Goal: Task Accomplishment & Management: Use online tool/utility

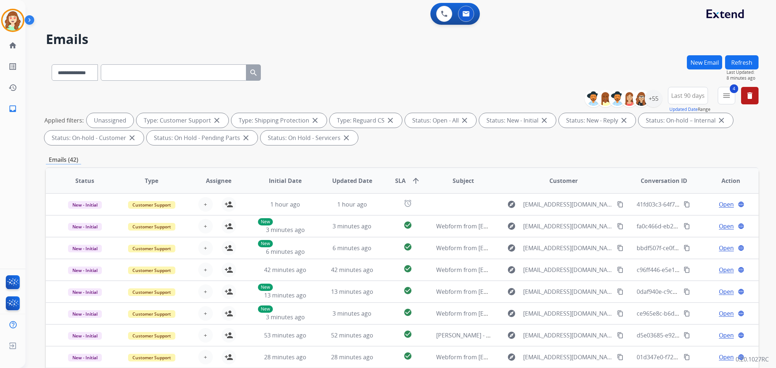
select select "**********"
click at [728, 95] on mat-icon "menu" at bounding box center [726, 95] width 9 height 9
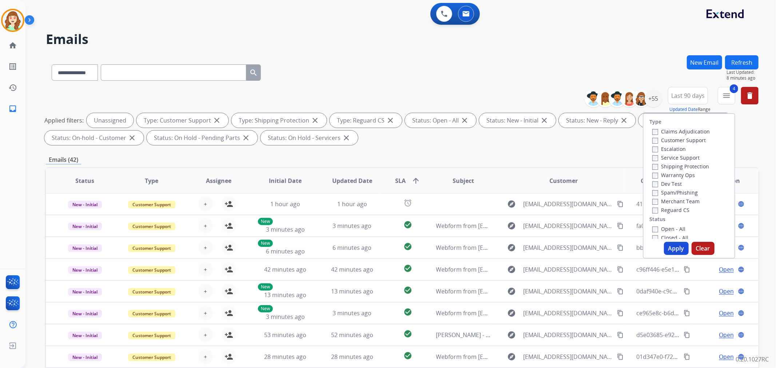
click at [674, 94] on span "Last 90 days" at bounding box center [687, 95] width 33 height 3
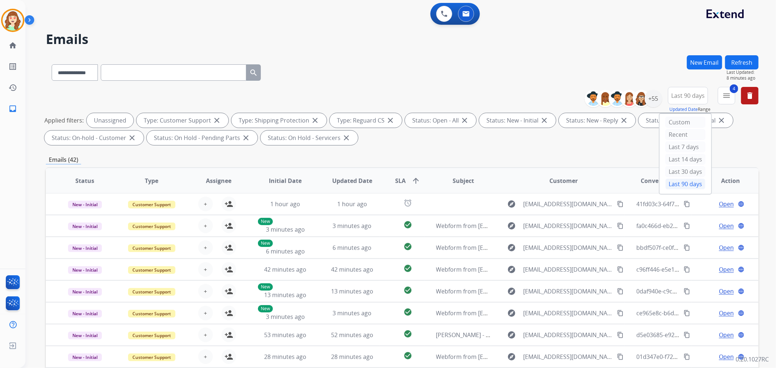
click at [631, 61] on div "**********" at bounding box center [402, 71] width 712 height 32
click at [650, 96] on div "+55" at bounding box center [652, 98] width 17 height 17
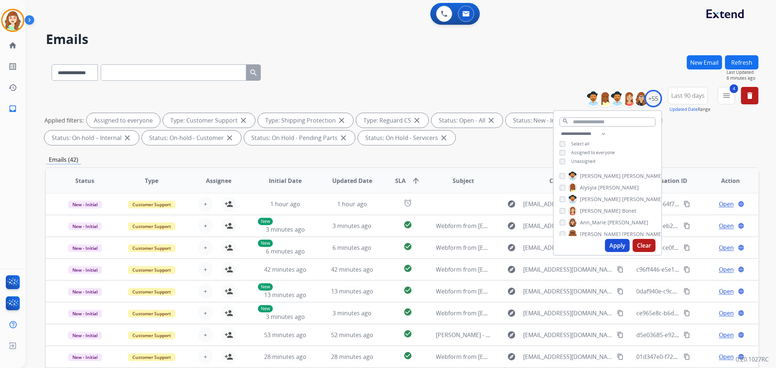
click at [617, 243] on button "Apply" at bounding box center [617, 245] width 25 height 13
select select "*"
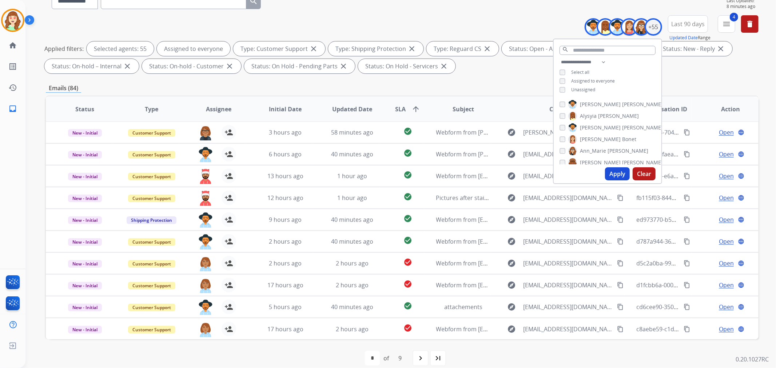
scroll to position [81, 0]
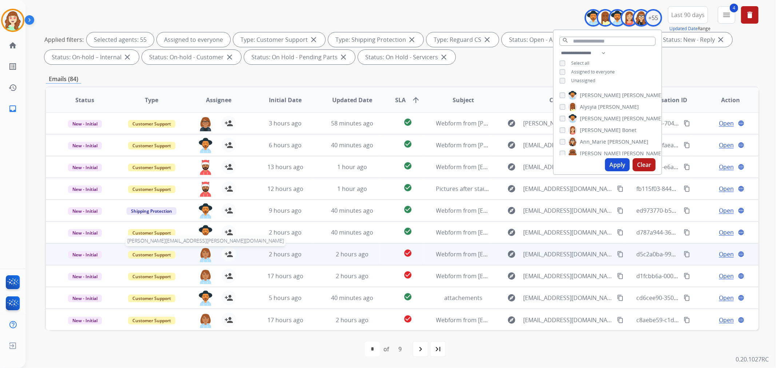
click at [206, 255] on img at bounding box center [205, 254] width 15 height 15
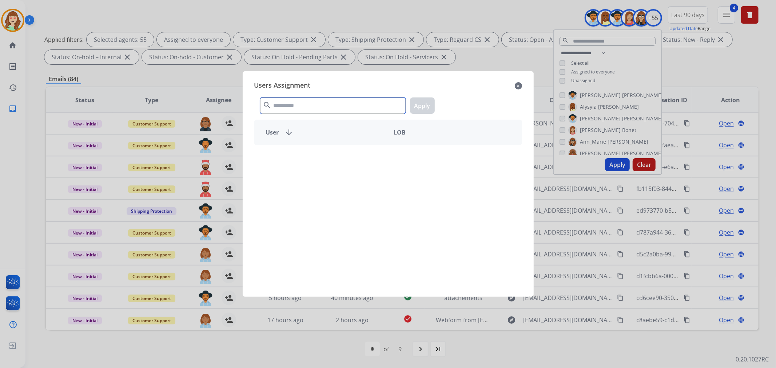
click at [320, 103] on input "text" at bounding box center [332, 105] width 145 height 16
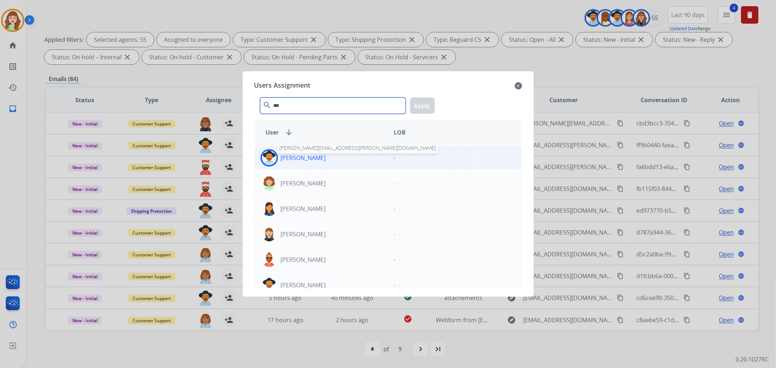
type input "***"
click at [316, 154] on p "[PERSON_NAME]" at bounding box center [303, 157] width 45 height 9
click at [423, 105] on button "Apply" at bounding box center [422, 105] width 25 height 16
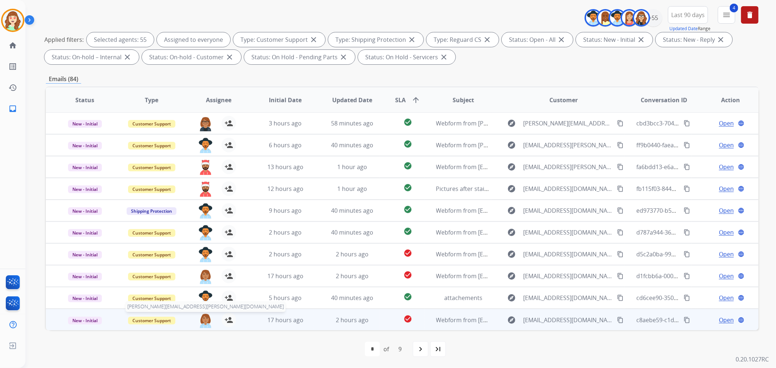
click at [202, 313] on img at bounding box center [205, 320] width 15 height 15
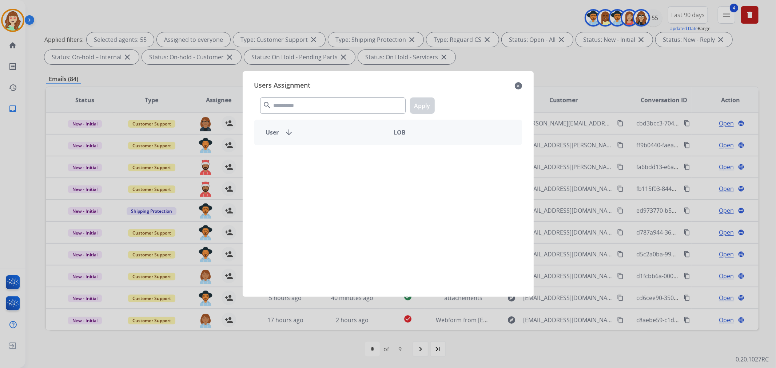
click at [294, 96] on div "search Apply" at bounding box center [388, 104] width 268 height 25
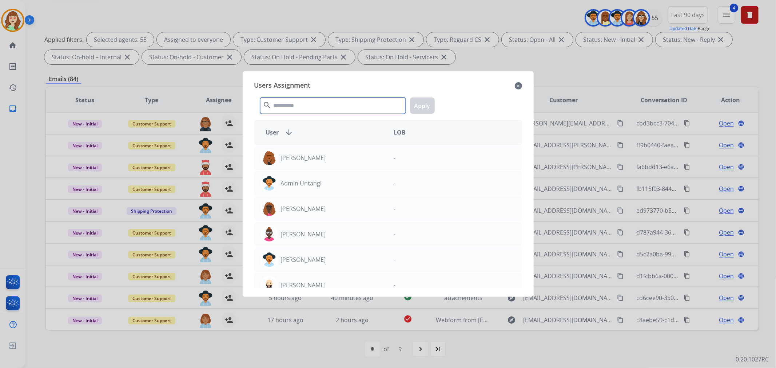
click at [288, 104] on input "text" at bounding box center [332, 105] width 145 height 16
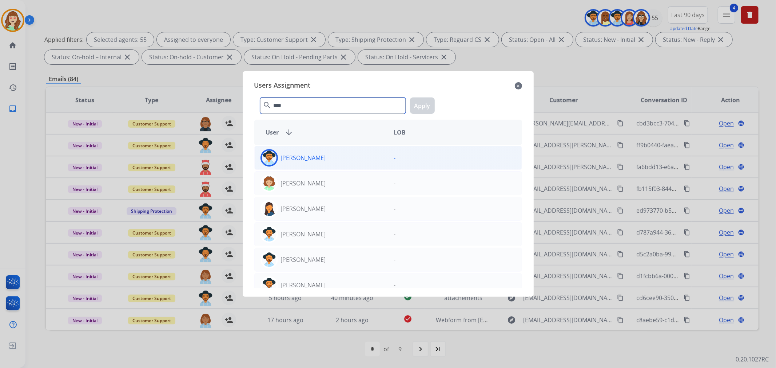
type input "****"
click at [335, 154] on div "[PERSON_NAME]" at bounding box center [321, 157] width 133 height 17
click at [428, 103] on button "Apply" at bounding box center [422, 105] width 25 height 16
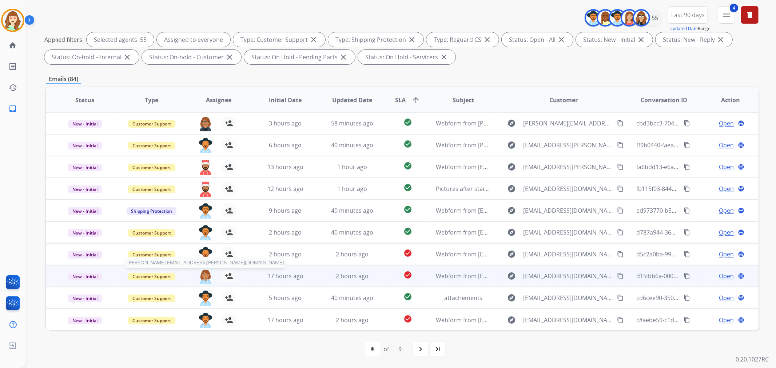
click at [201, 277] on img at bounding box center [205, 276] width 15 height 15
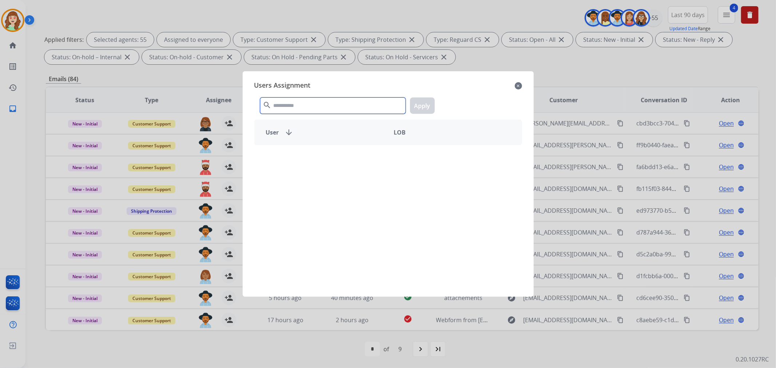
click at [346, 100] on input "text" at bounding box center [332, 105] width 145 height 16
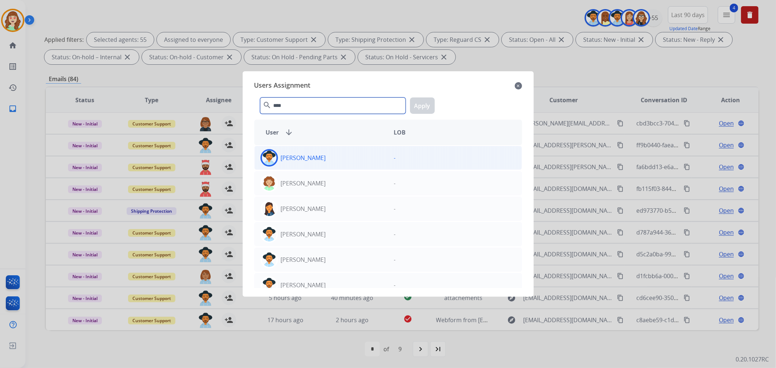
type input "****"
drag, startPoint x: 358, startPoint y: 157, endPoint x: 402, endPoint y: 133, distance: 50.6
click at [358, 158] on div "[PERSON_NAME]" at bounding box center [321, 157] width 133 height 17
click at [419, 105] on button "Apply" at bounding box center [422, 105] width 25 height 16
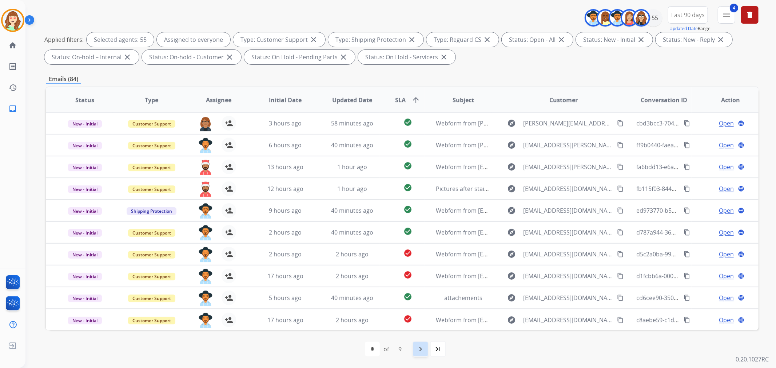
click at [421, 347] on mat-icon "navigate_next" at bounding box center [420, 349] width 9 height 9
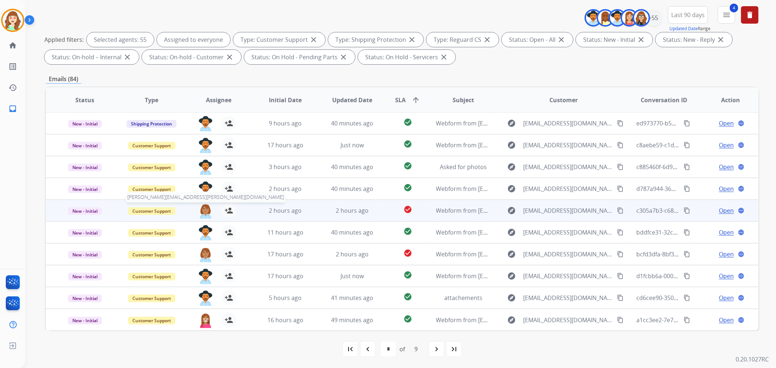
click at [203, 207] on img at bounding box center [205, 210] width 15 height 15
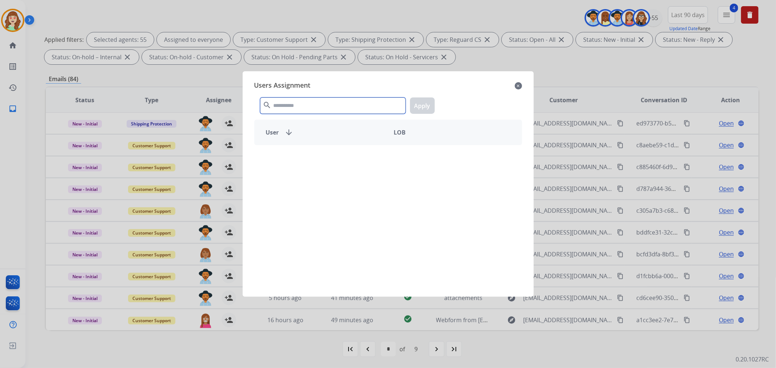
click at [327, 106] on input "text" at bounding box center [332, 105] width 145 height 16
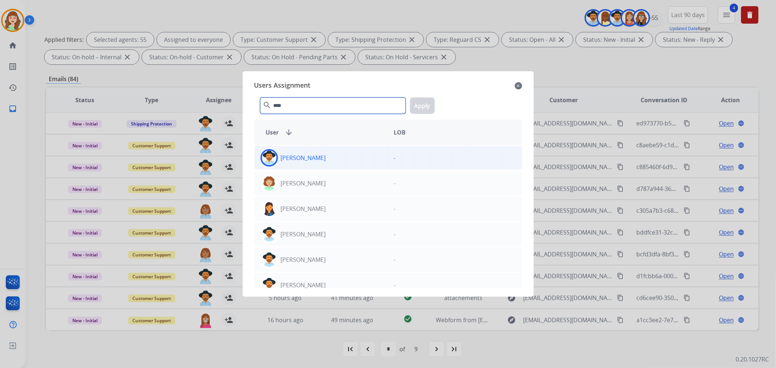
type input "****"
click at [313, 162] on div "[PERSON_NAME]" at bounding box center [321, 157] width 133 height 17
click at [420, 108] on button "Apply" at bounding box center [422, 105] width 25 height 16
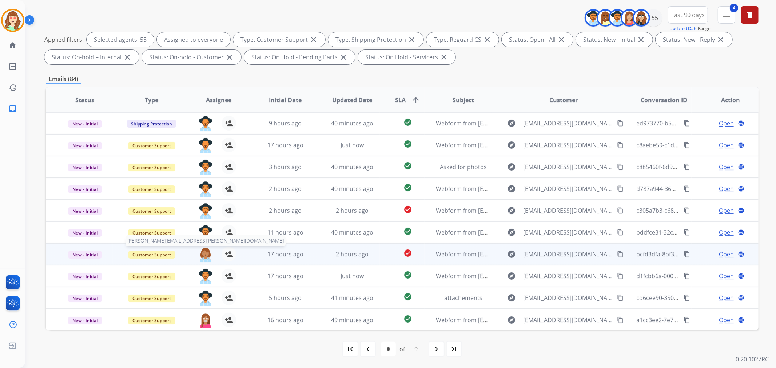
click at [201, 255] on img at bounding box center [205, 254] width 15 height 15
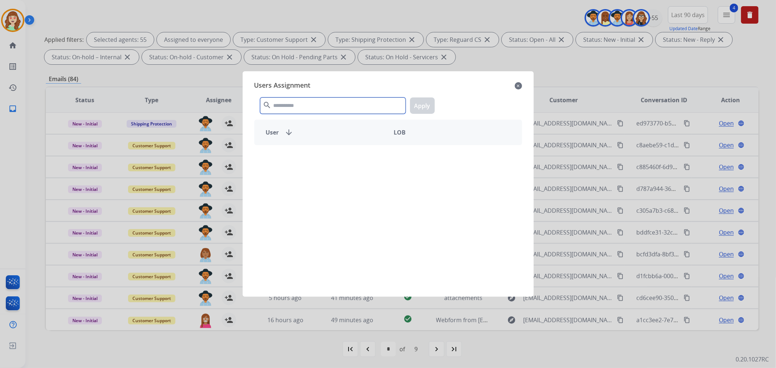
click at [307, 102] on input "text" at bounding box center [332, 105] width 145 height 16
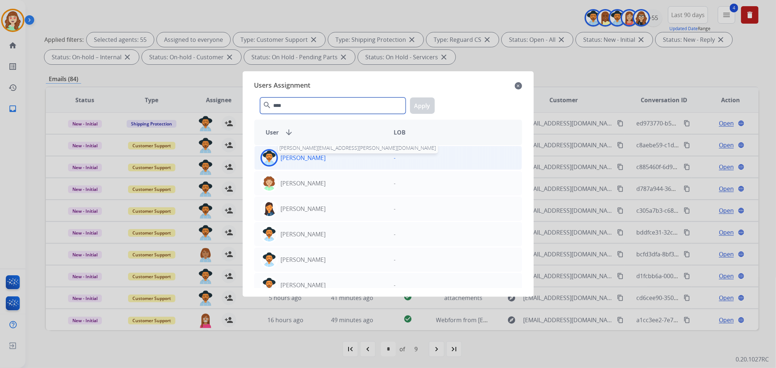
type input "****"
click at [316, 154] on p "[PERSON_NAME]" at bounding box center [303, 157] width 45 height 9
click at [420, 104] on button "Apply" at bounding box center [422, 105] width 25 height 16
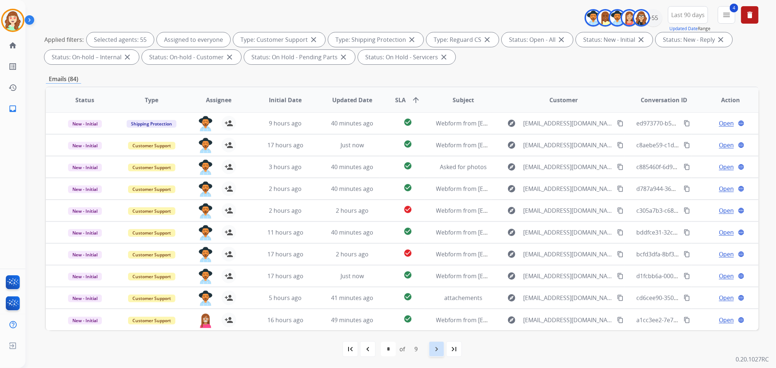
click at [437, 345] on mat-icon "navigate_next" at bounding box center [436, 349] width 9 height 9
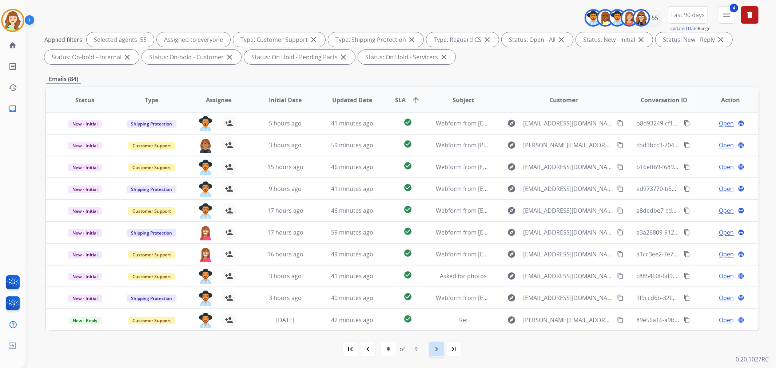
click at [435, 347] on mat-icon "navigate_next" at bounding box center [436, 349] width 9 height 9
select select "*"
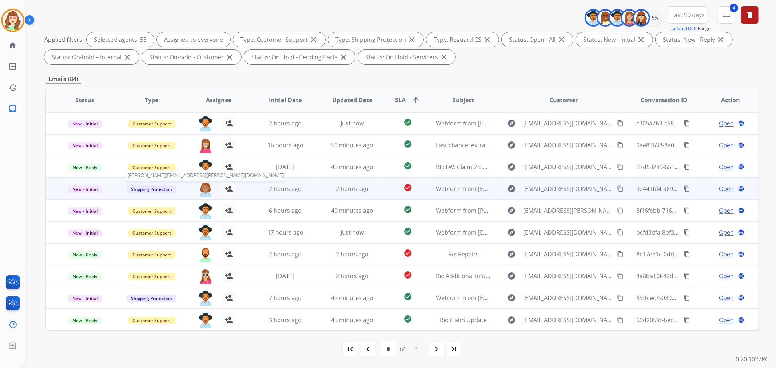
click at [204, 188] on img at bounding box center [205, 188] width 15 height 15
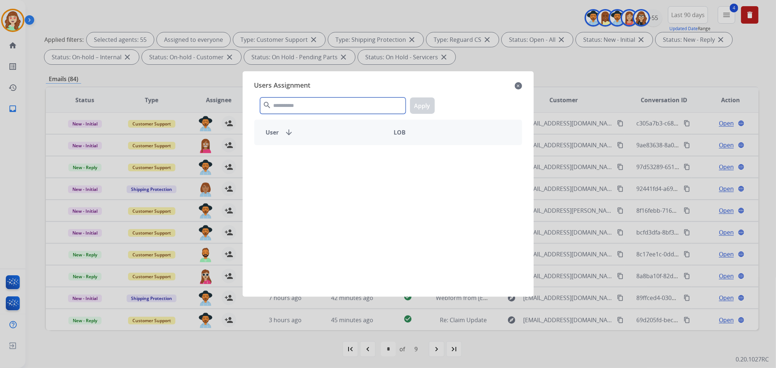
click at [317, 108] on input "text" at bounding box center [332, 105] width 145 height 16
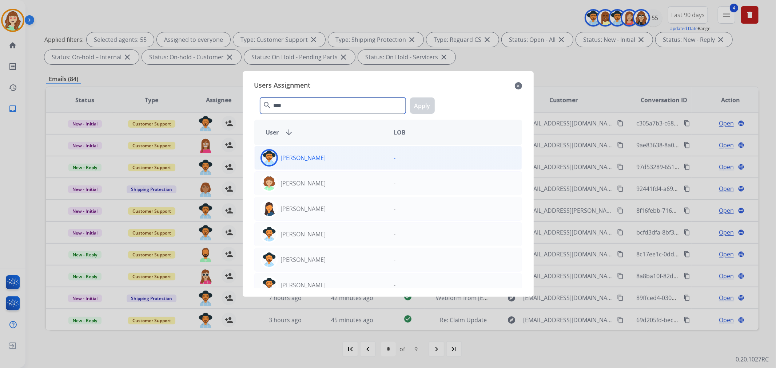
type input "****"
click at [327, 157] on div "[PERSON_NAME]" at bounding box center [321, 157] width 133 height 17
click at [421, 106] on button "Apply" at bounding box center [422, 105] width 25 height 16
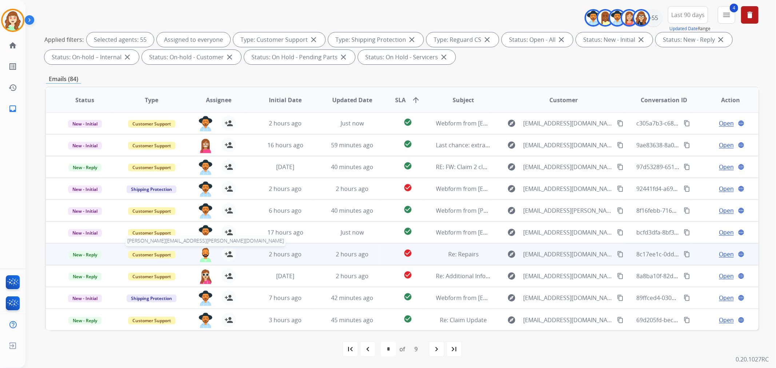
click at [200, 252] on img at bounding box center [205, 254] width 15 height 15
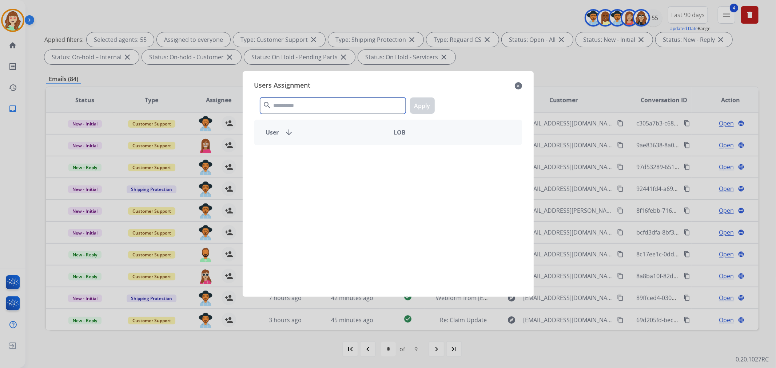
click at [295, 106] on input "text" at bounding box center [332, 105] width 145 height 16
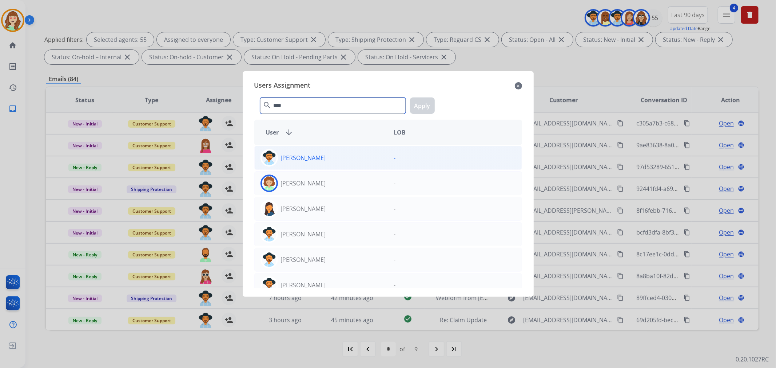
type input "****"
drag, startPoint x: 318, startPoint y: 160, endPoint x: 463, endPoint y: 112, distance: 153.3
click at [318, 160] on div "[PERSON_NAME]" at bounding box center [321, 157] width 133 height 17
click at [430, 104] on button "Apply" at bounding box center [422, 105] width 25 height 16
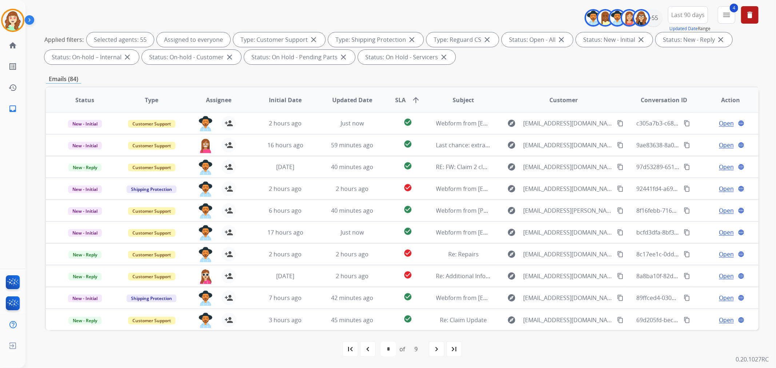
click at [205, 278] on img at bounding box center [205, 276] width 15 height 15
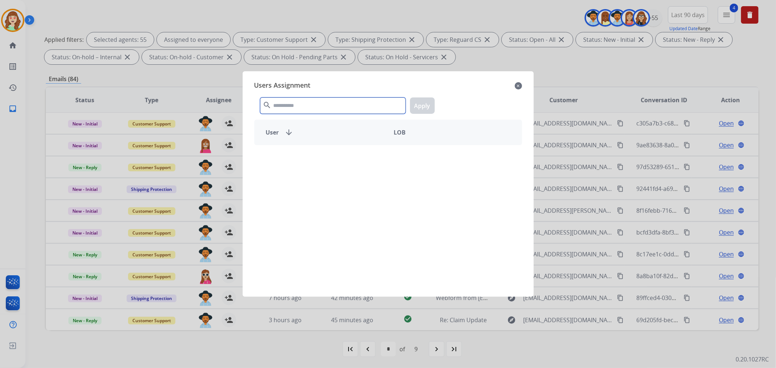
click at [306, 104] on input "text" at bounding box center [332, 105] width 145 height 16
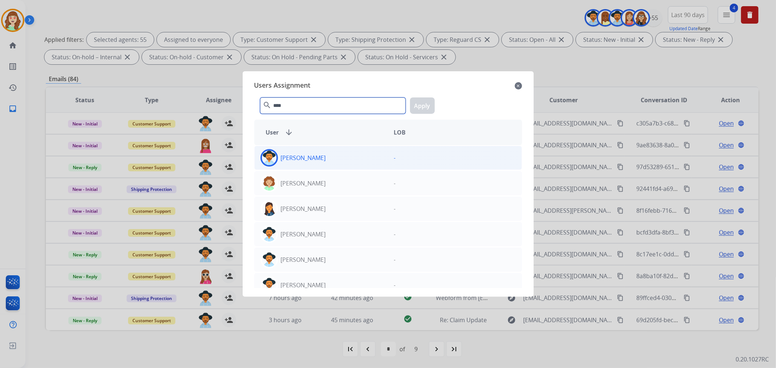
type input "****"
click at [344, 163] on div "[PERSON_NAME]" at bounding box center [321, 157] width 133 height 17
click at [423, 108] on button "Apply" at bounding box center [422, 105] width 25 height 16
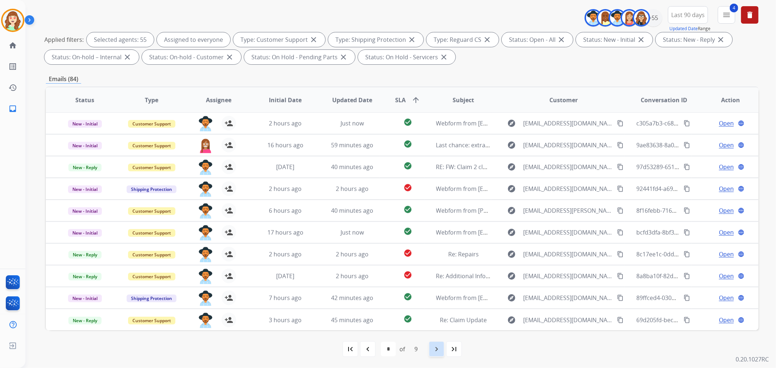
click at [434, 352] on mat-icon "navigate_next" at bounding box center [436, 349] width 9 height 9
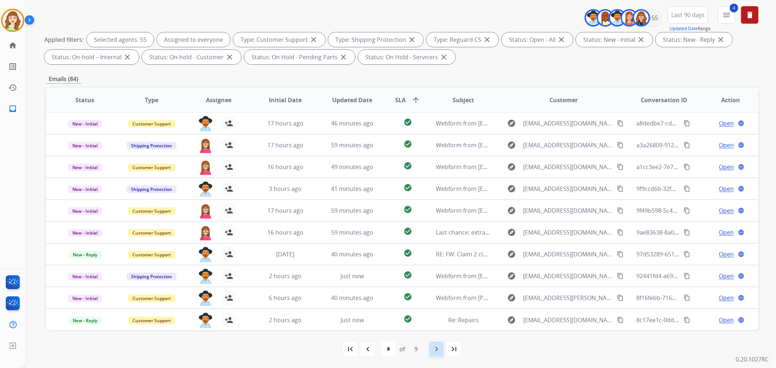
click at [440, 346] on mat-icon "navigate_next" at bounding box center [436, 349] width 9 height 9
select select "*"
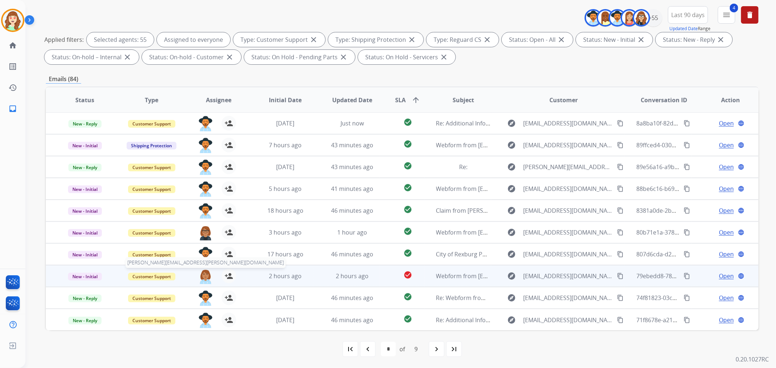
click at [202, 275] on img at bounding box center [205, 276] width 15 height 15
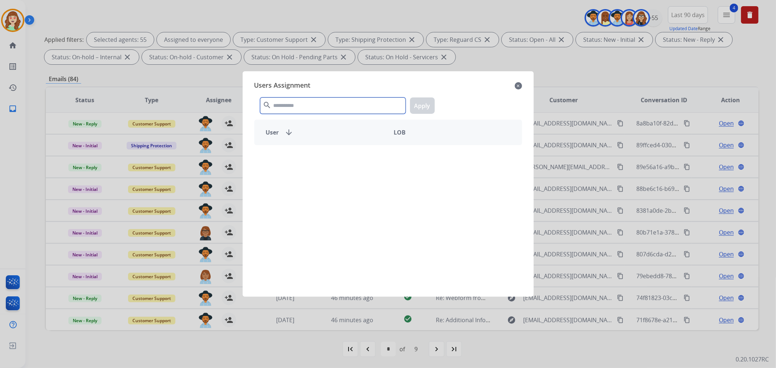
click at [350, 102] on input "text" at bounding box center [332, 105] width 145 height 16
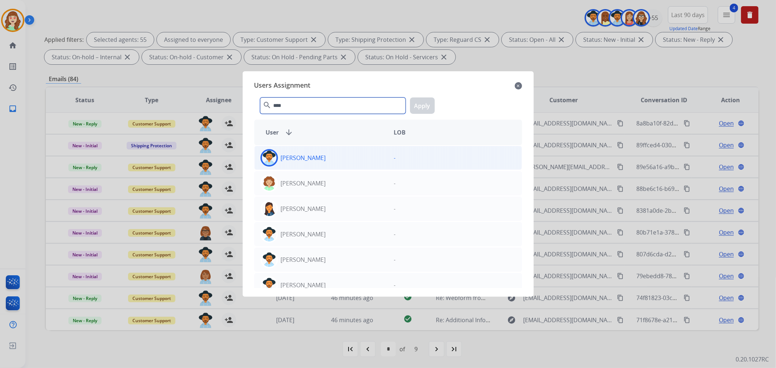
type input "****"
click at [328, 155] on div "[PERSON_NAME]" at bounding box center [321, 157] width 133 height 17
click at [417, 105] on button "Apply" at bounding box center [422, 105] width 25 height 16
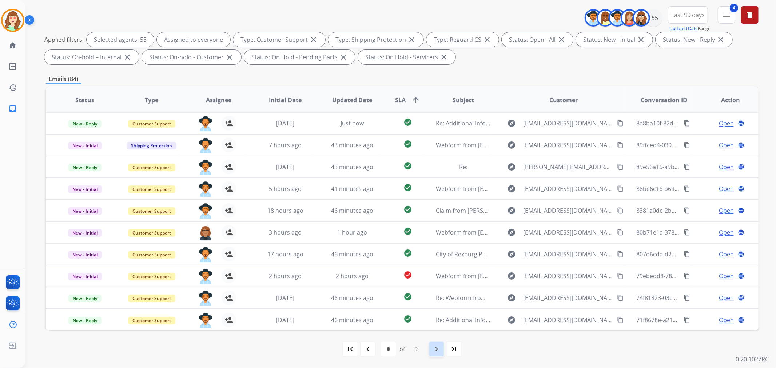
click at [434, 351] on mat-icon "navigate_next" at bounding box center [436, 349] width 9 height 9
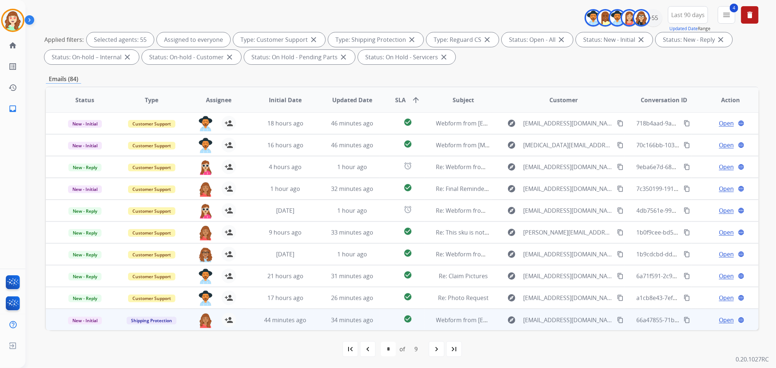
scroll to position [0, 0]
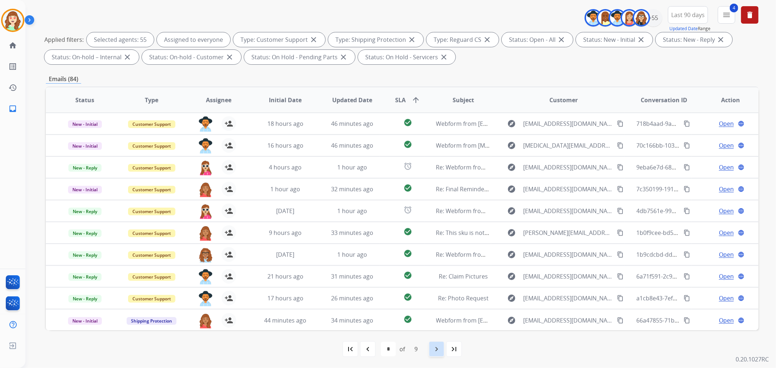
click at [435, 353] on mat-icon "navigate_next" at bounding box center [436, 349] width 9 height 9
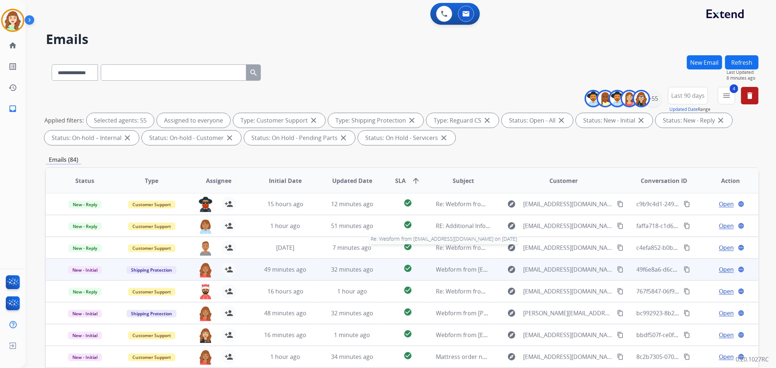
scroll to position [81, 0]
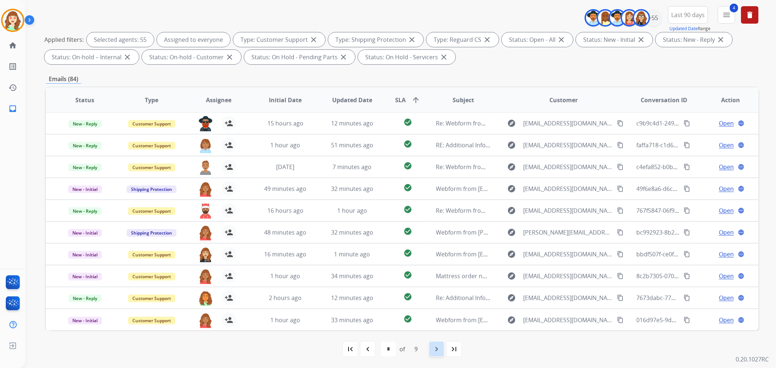
click at [438, 350] on mat-icon "navigate_next" at bounding box center [436, 349] width 9 height 9
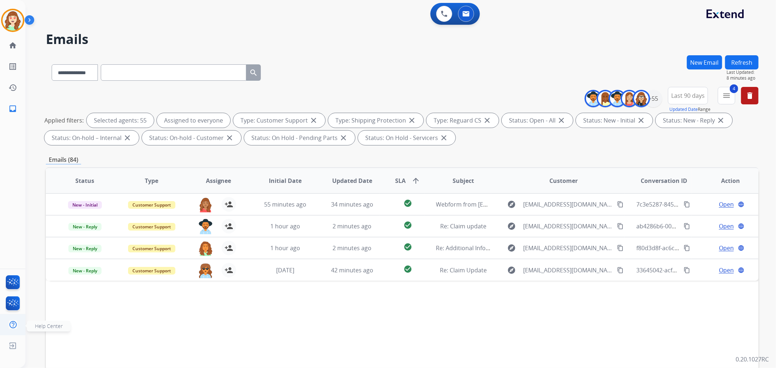
scroll to position [0, 0]
